Goal: Task Accomplishment & Management: Complete application form

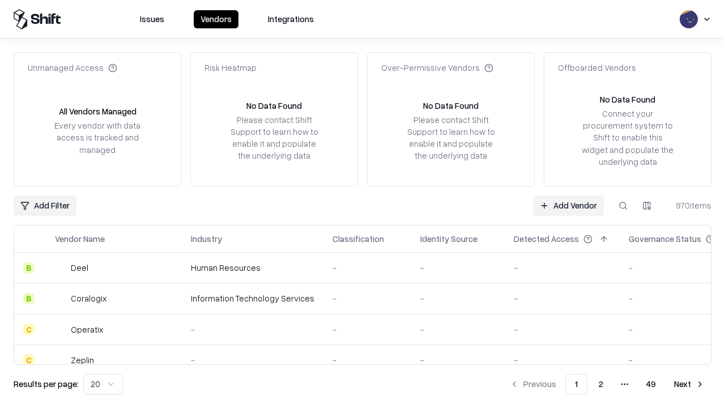
click at [568, 205] on link "Add Vendor" at bounding box center [568, 205] width 71 height 20
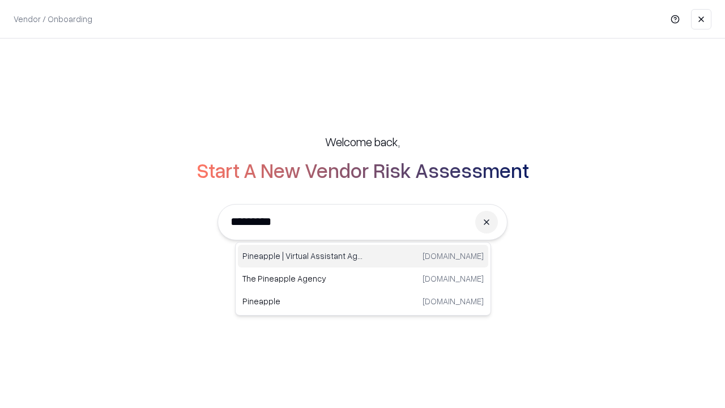
click at [363, 256] on div "Pineapple | Virtual Assistant Agency trypineapple.com" at bounding box center [363, 256] width 250 height 23
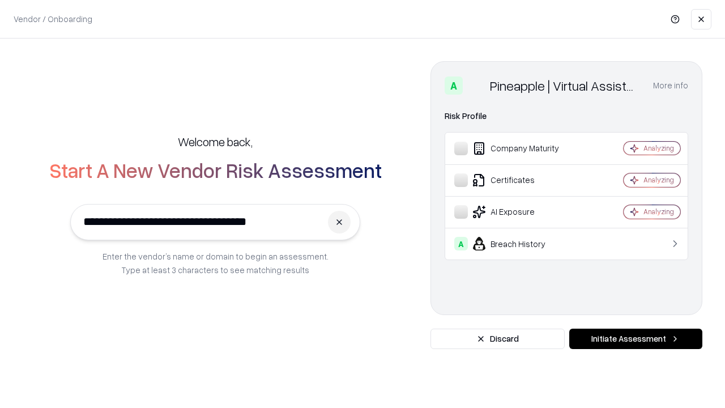
type input "**********"
click at [636, 339] on button "Initiate Assessment" at bounding box center [635, 339] width 133 height 20
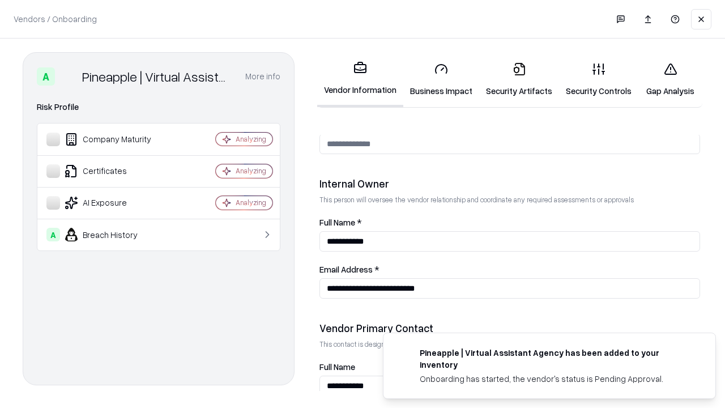
scroll to position [587, 0]
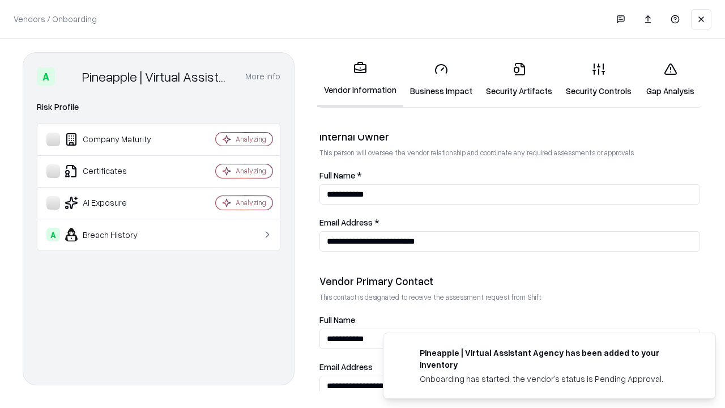
click at [441, 79] on link "Business Impact" at bounding box center [441, 79] width 76 height 53
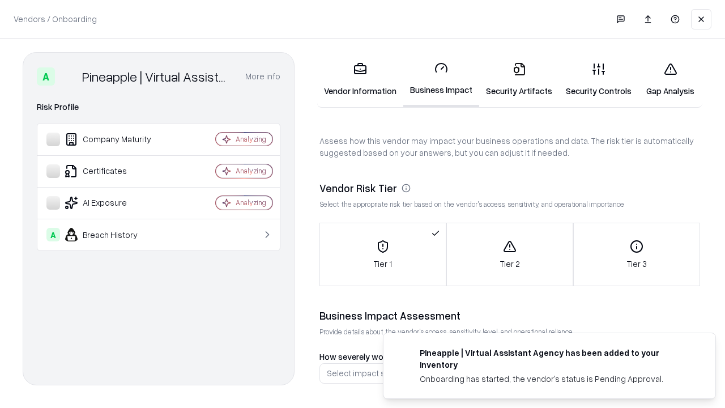
click at [519, 79] on link "Security Artifacts" at bounding box center [519, 79] width 80 height 53
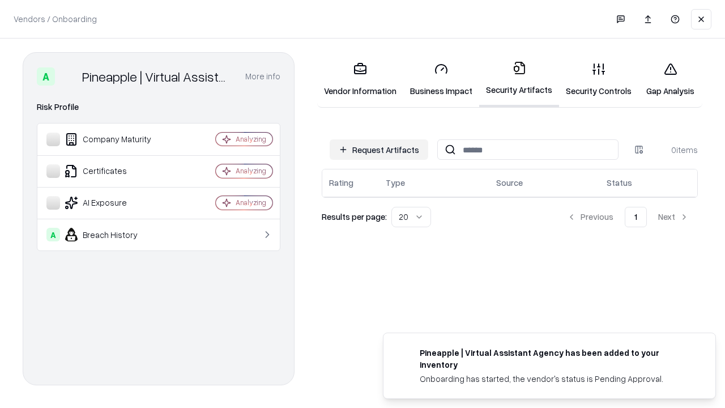
click at [379, 150] on button "Request Artifacts" at bounding box center [379, 149] width 99 height 20
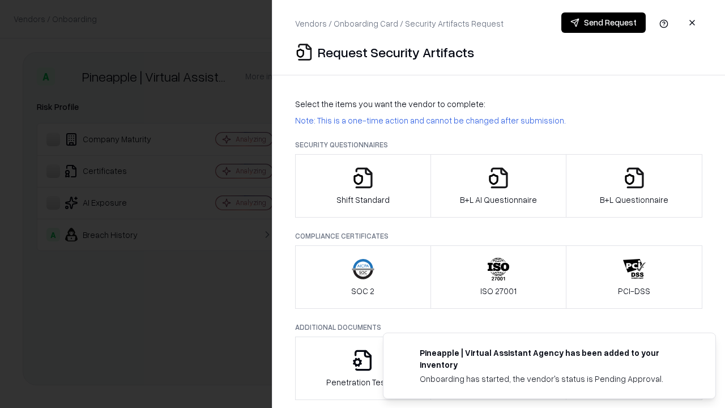
click at [363, 186] on icon "button" at bounding box center [363, 178] width 23 height 23
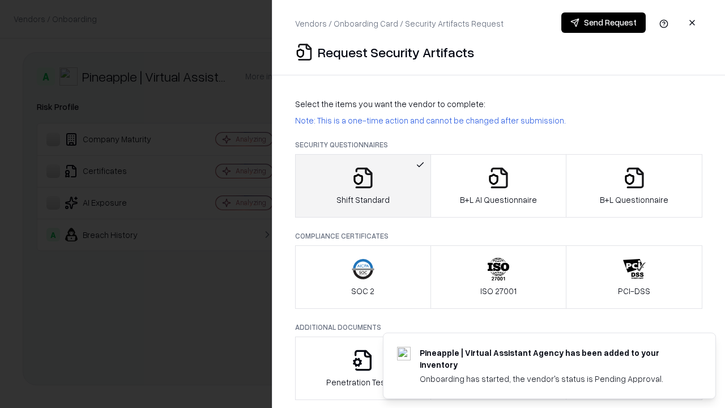
click at [603, 23] on button "Send Request" at bounding box center [603, 22] width 84 height 20
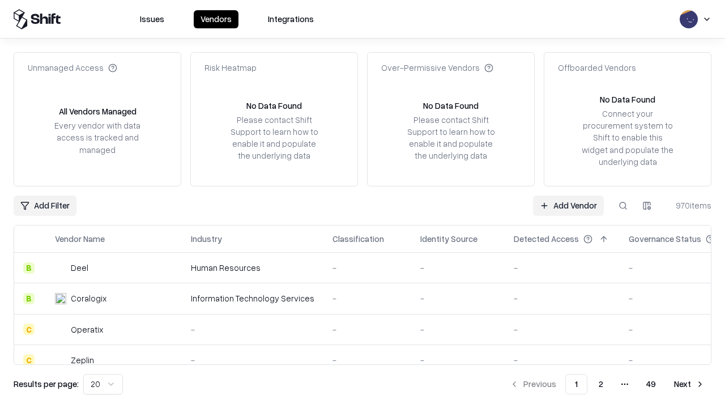
click at [623, 205] on button at bounding box center [623, 205] width 20 height 20
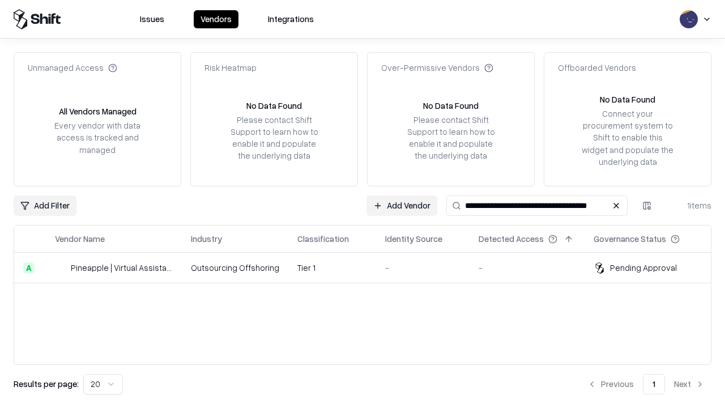
type input "**********"
click at [369, 267] on td "Tier 1" at bounding box center [332, 268] width 88 height 31
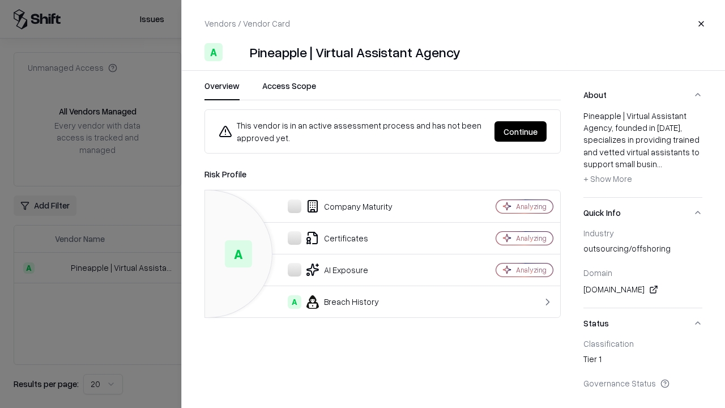
click at [521, 131] on button "Continue" at bounding box center [521, 131] width 52 height 20
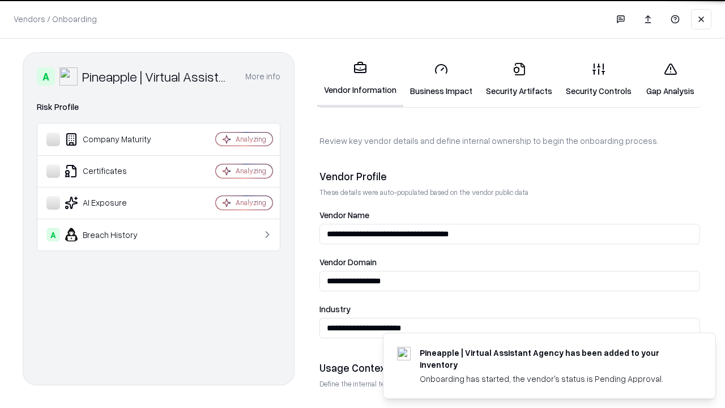
click at [519, 79] on link "Security Artifacts" at bounding box center [519, 79] width 80 height 53
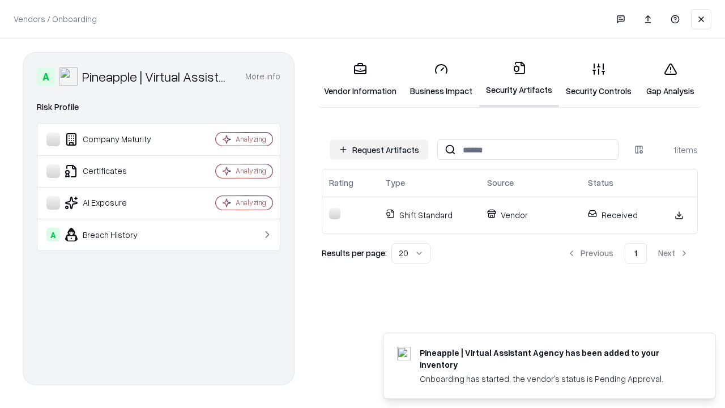
click at [599, 79] on link "Security Controls" at bounding box center [598, 79] width 79 height 53
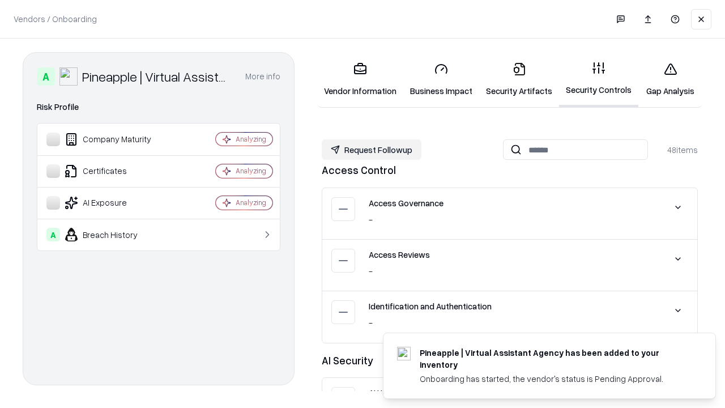
click at [372, 150] on button "Request Followup" at bounding box center [372, 149] width 100 height 20
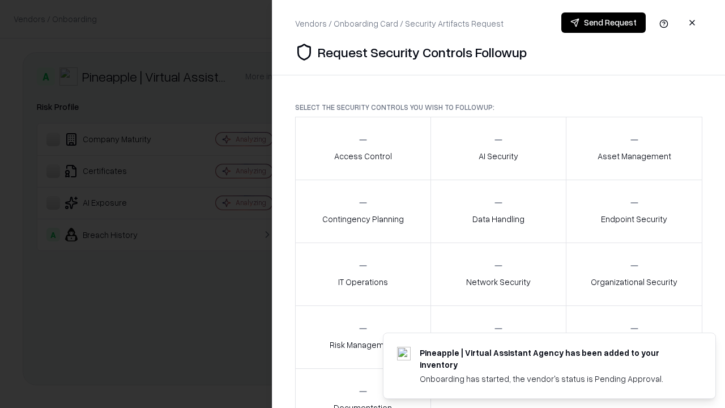
click at [363, 148] on div "Access Control" at bounding box center [363, 148] width 58 height 28
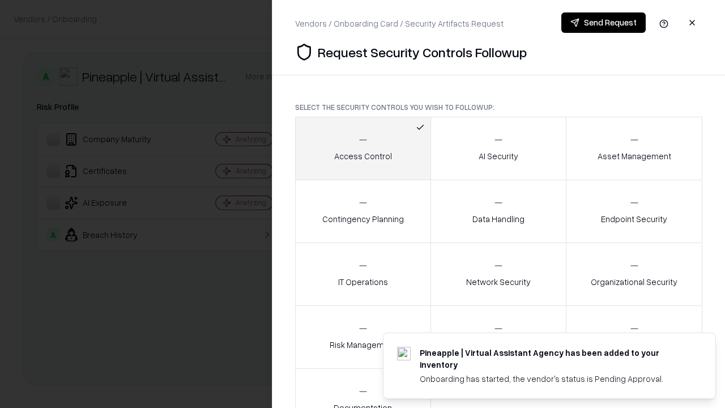
click at [603, 23] on button "Send Request" at bounding box center [603, 22] width 84 height 20
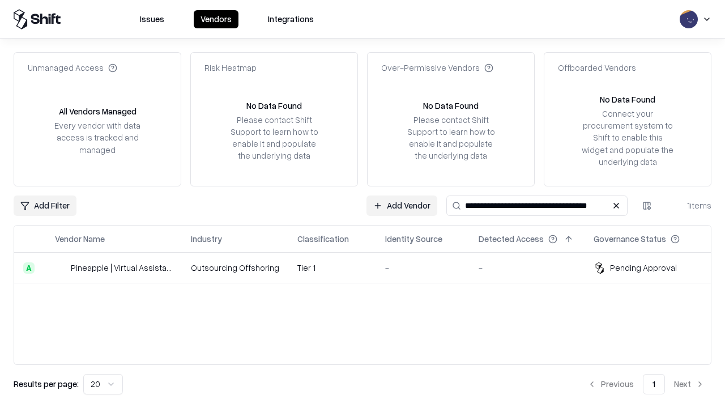
type input "**********"
click at [369, 267] on td "Tier 1" at bounding box center [332, 268] width 88 height 31
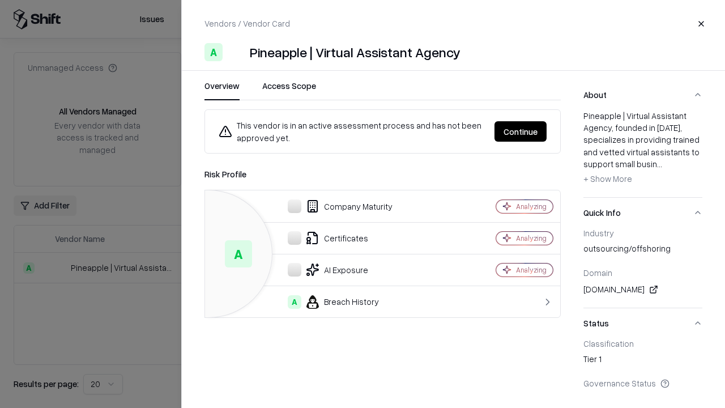
click at [521, 131] on button "Continue" at bounding box center [521, 131] width 52 height 20
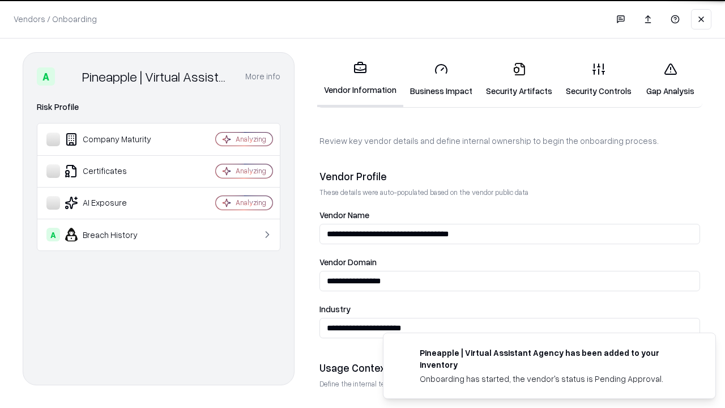
click at [670, 79] on link "Gap Analysis" at bounding box center [671, 79] width 64 height 53
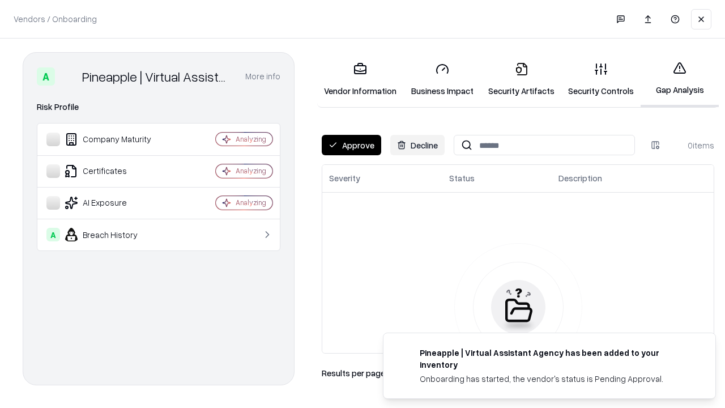
click at [351, 145] on button "Approve" at bounding box center [351, 145] width 59 height 20
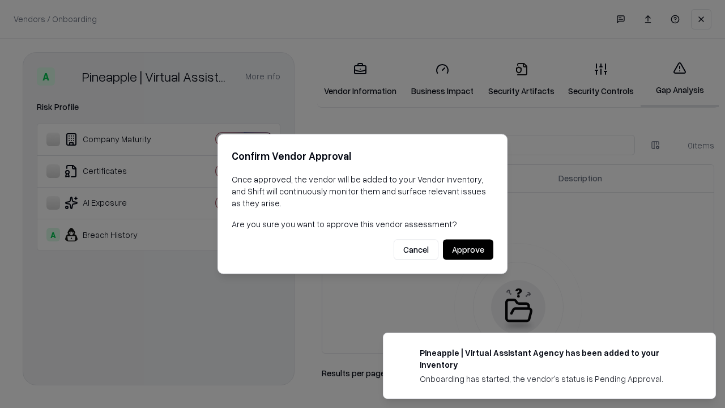
click at [468, 249] on button "Approve" at bounding box center [468, 250] width 50 height 20
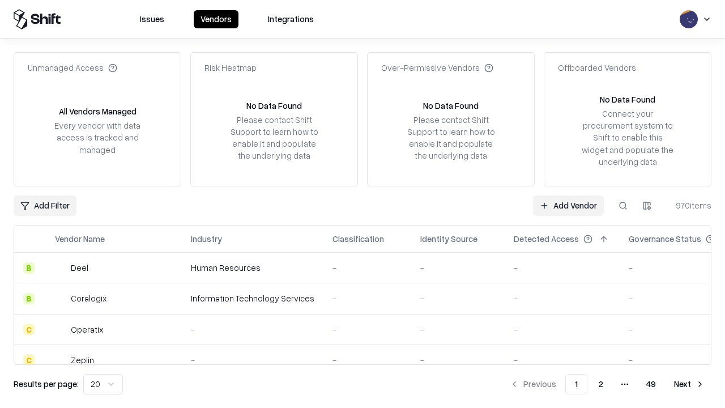
type input "**********"
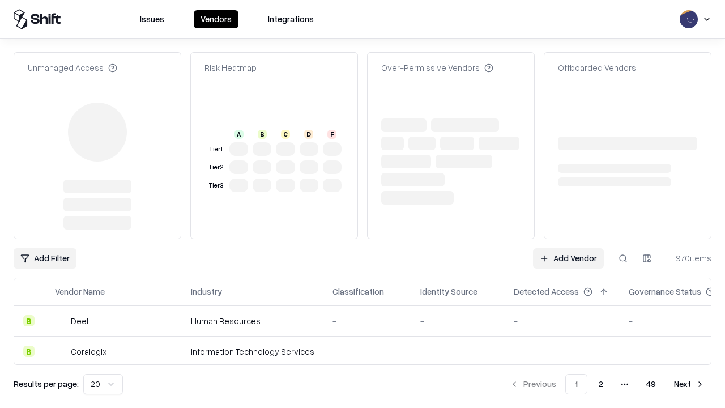
click at [568, 248] on link "Add Vendor" at bounding box center [568, 258] width 71 height 20
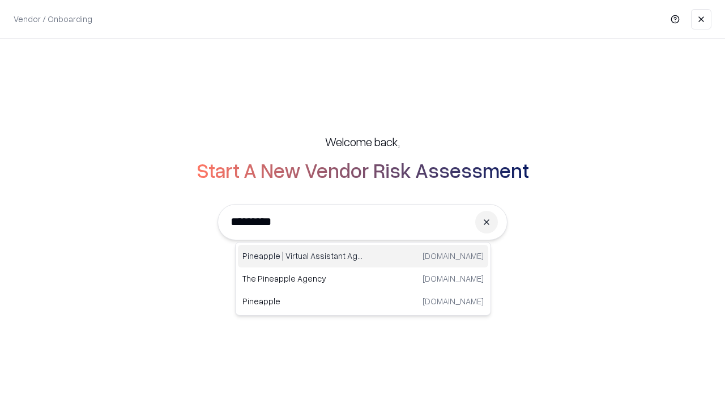
click at [363, 256] on div "Pineapple | Virtual Assistant Agency trypineapple.com" at bounding box center [363, 256] width 250 height 23
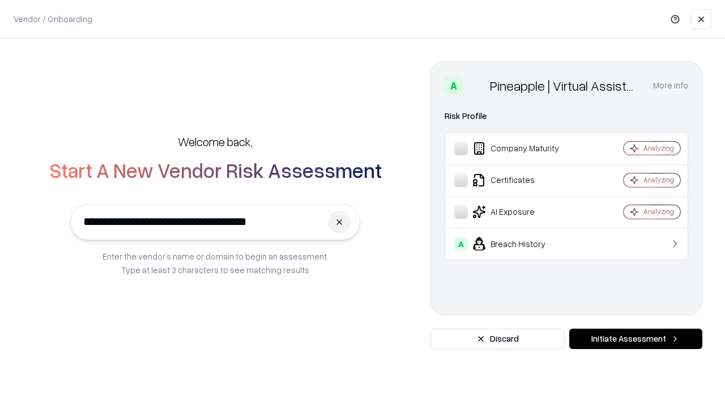
type input "**********"
click at [636, 339] on button "Initiate Assessment" at bounding box center [635, 339] width 133 height 20
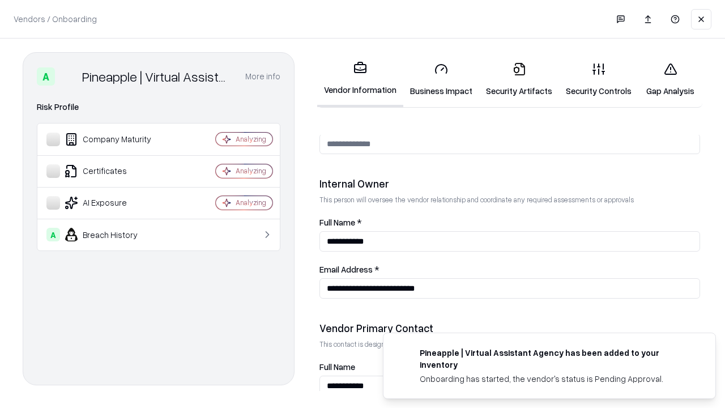
scroll to position [587, 0]
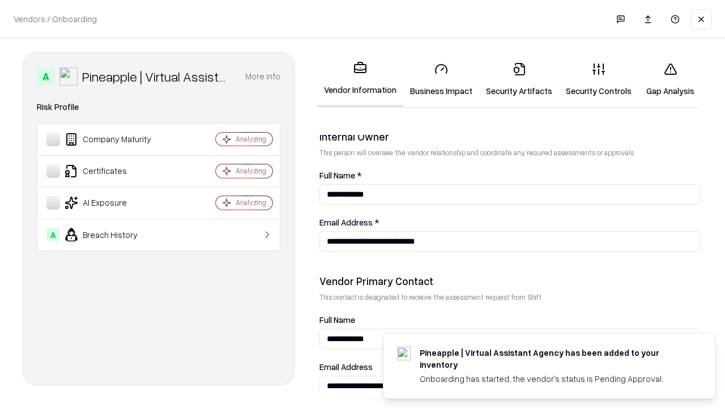
click at [670, 79] on link "Gap Analysis" at bounding box center [671, 79] width 64 height 53
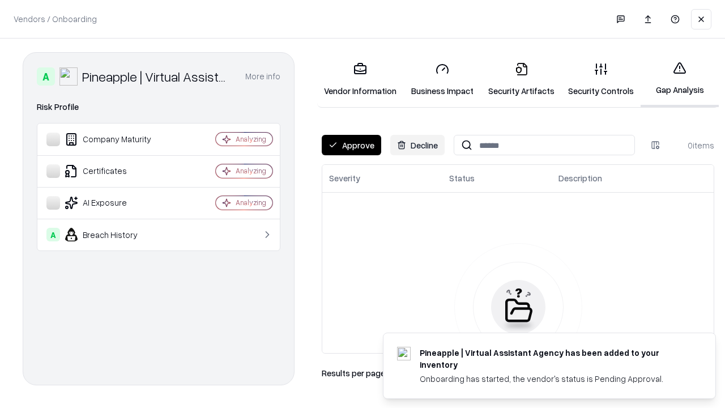
click at [351, 145] on button "Approve" at bounding box center [351, 145] width 59 height 20
